Goal: Task Accomplishment & Management: Manage account settings

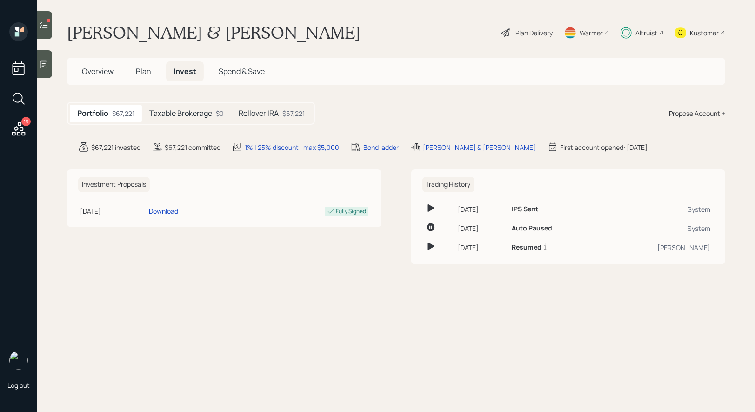
click at [182, 110] on h5 "Taxable Brokerage" at bounding box center [180, 113] width 63 height 9
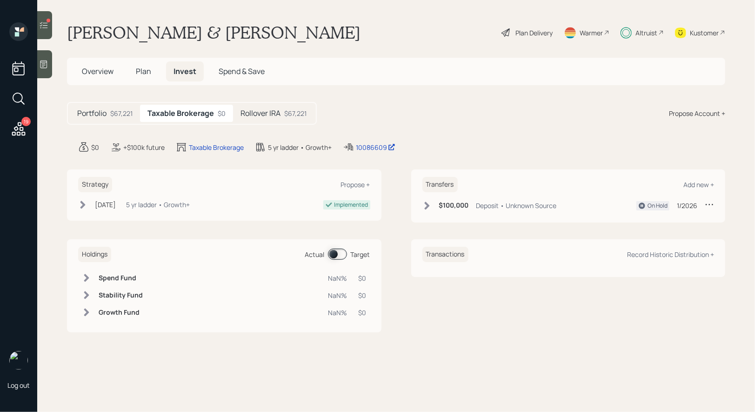
click at [335, 253] on span at bounding box center [337, 253] width 19 height 11
click at [342, 254] on span at bounding box center [337, 253] width 19 height 11
click at [266, 113] on h5 "Rollover IRA" at bounding box center [261, 113] width 40 height 9
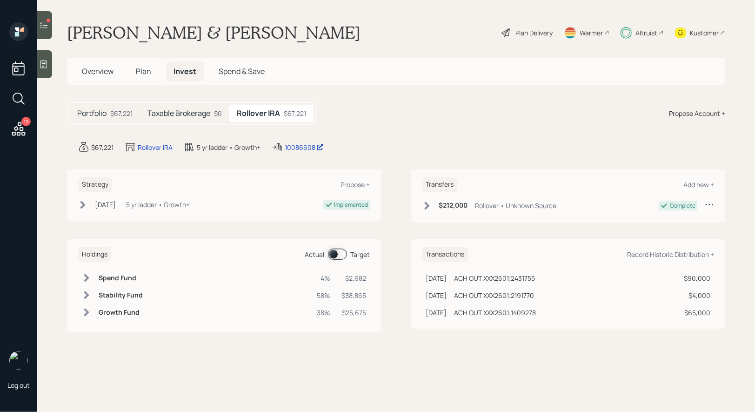
click at [335, 253] on span at bounding box center [337, 253] width 19 height 11
click at [342, 255] on span at bounding box center [337, 253] width 19 height 11
click at [337, 252] on span at bounding box center [337, 253] width 19 height 11
click at [47, 25] on icon at bounding box center [43, 24] width 9 height 9
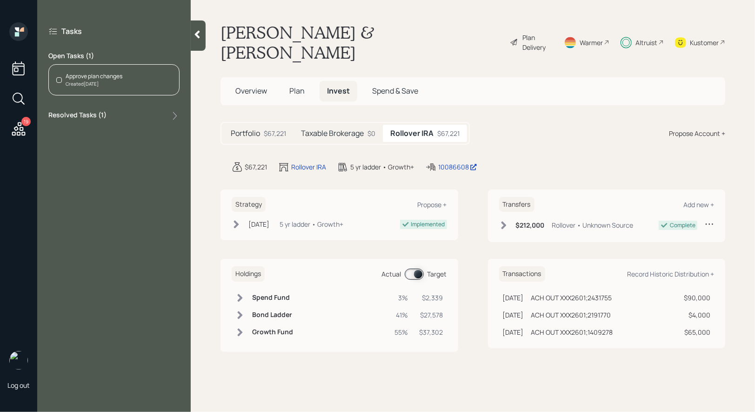
click at [102, 80] on div "Approve plan changes" at bounding box center [94, 76] width 57 height 8
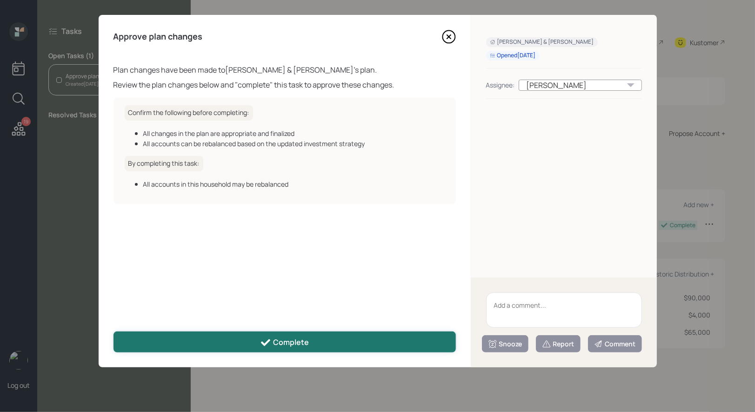
click at [278, 342] on div "Complete" at bounding box center [284, 342] width 49 height 11
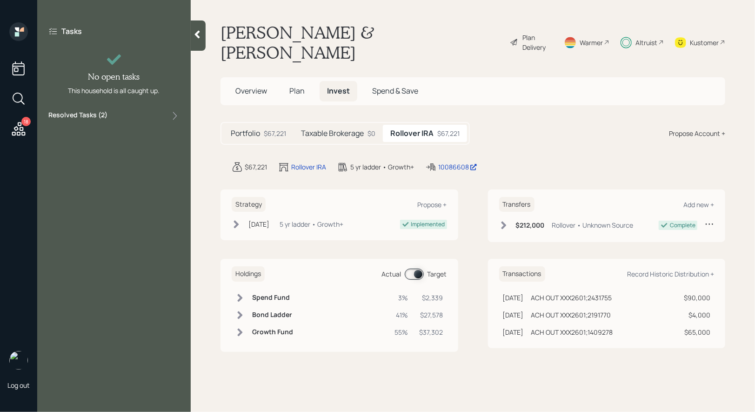
click at [20, 125] on icon at bounding box center [18, 128] width 17 height 17
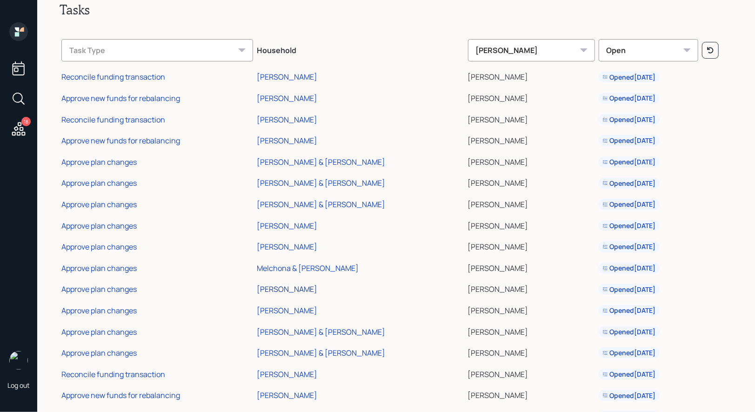
scroll to position [77, 0]
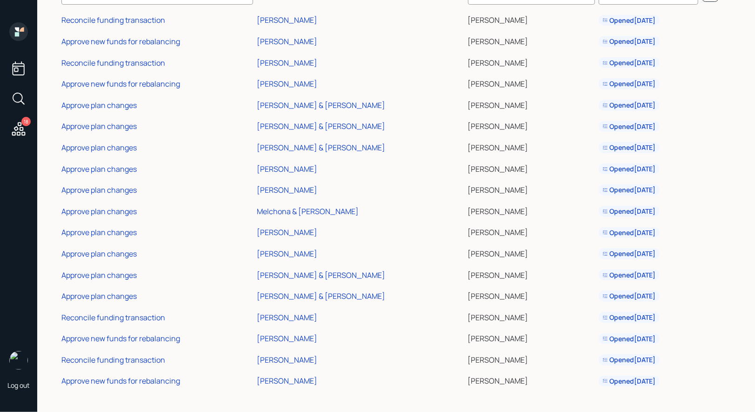
click at [18, 127] on icon at bounding box center [18, 128] width 17 height 17
click at [288, 164] on div "[PERSON_NAME]" at bounding box center [287, 169] width 60 height 10
